Goal: Task Accomplishment & Management: Use online tool/utility

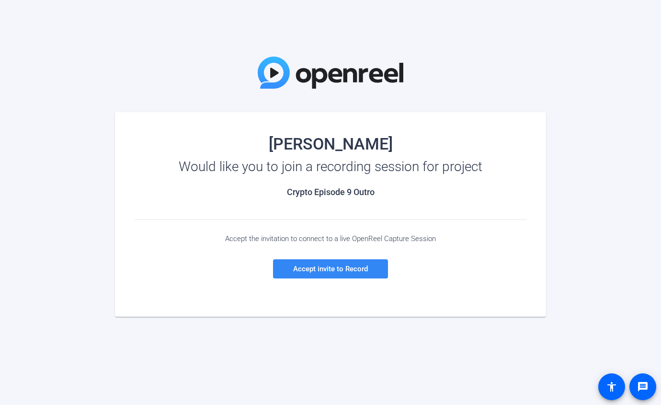
click at [324, 264] on span at bounding box center [330, 268] width 115 height 23
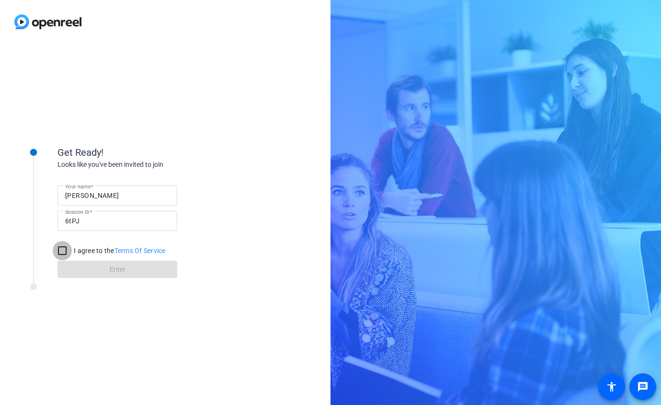
click at [60, 255] on input "I agree to the Terms Of Service" at bounding box center [62, 250] width 19 height 19
checkbox input "true"
click at [96, 268] on span at bounding box center [118, 269] width 120 height 23
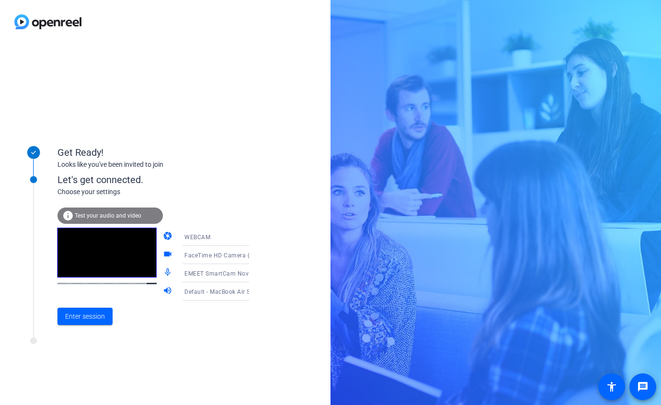
click at [201, 235] on div "WEBCAM" at bounding box center [220, 237] width 71 height 12
click at [218, 210] on div at bounding box center [330, 202] width 661 height 405
click at [215, 255] on span "FaceTime HD Camera (5B00:3AA6)" at bounding box center [234, 255] width 99 height 8
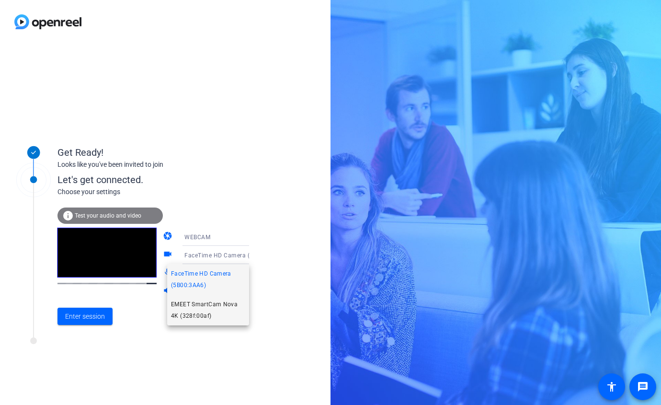
click at [203, 308] on span "EMEET SmartCam Nova 4K (328f:00af)" at bounding box center [208, 310] width 74 height 23
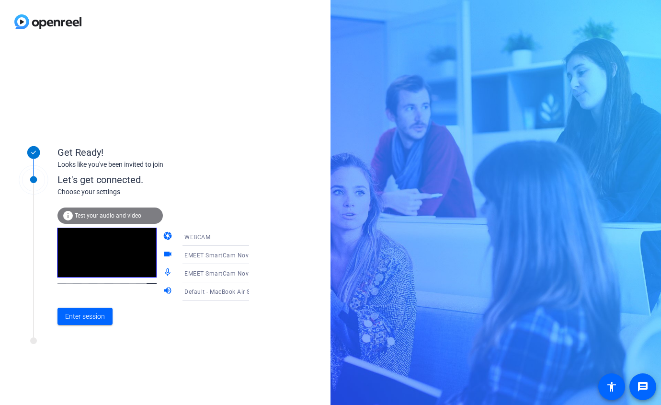
click at [203, 308] on div at bounding box center [223, 306] width 92 height 11
click at [98, 320] on span "Enter session" at bounding box center [85, 317] width 40 height 10
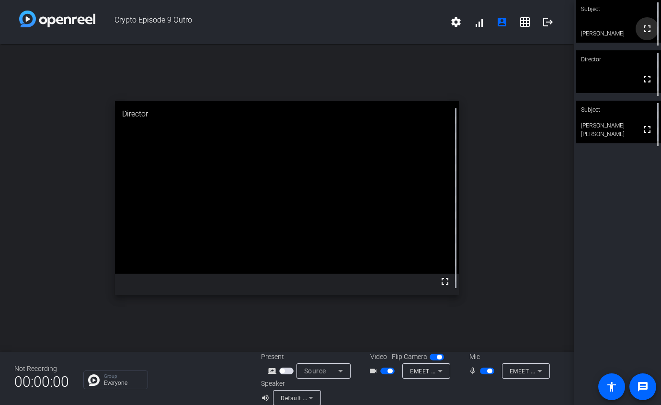
click at [649, 35] on mat-icon "fullscreen" at bounding box center [648, 29] width 12 height 12
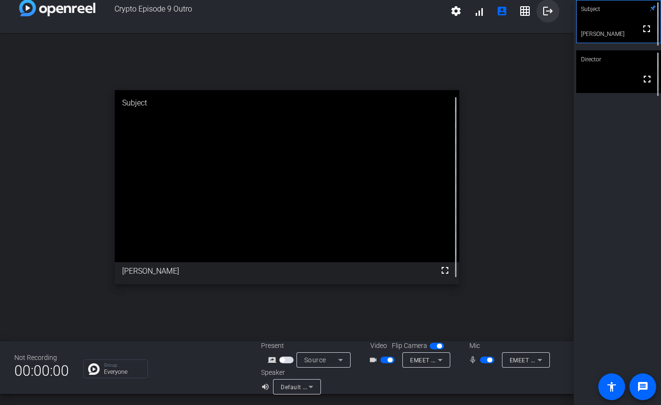
click at [549, 10] on mat-icon "logout" at bounding box center [549, 11] width 12 height 12
